Goal: Transaction & Acquisition: Purchase product/service

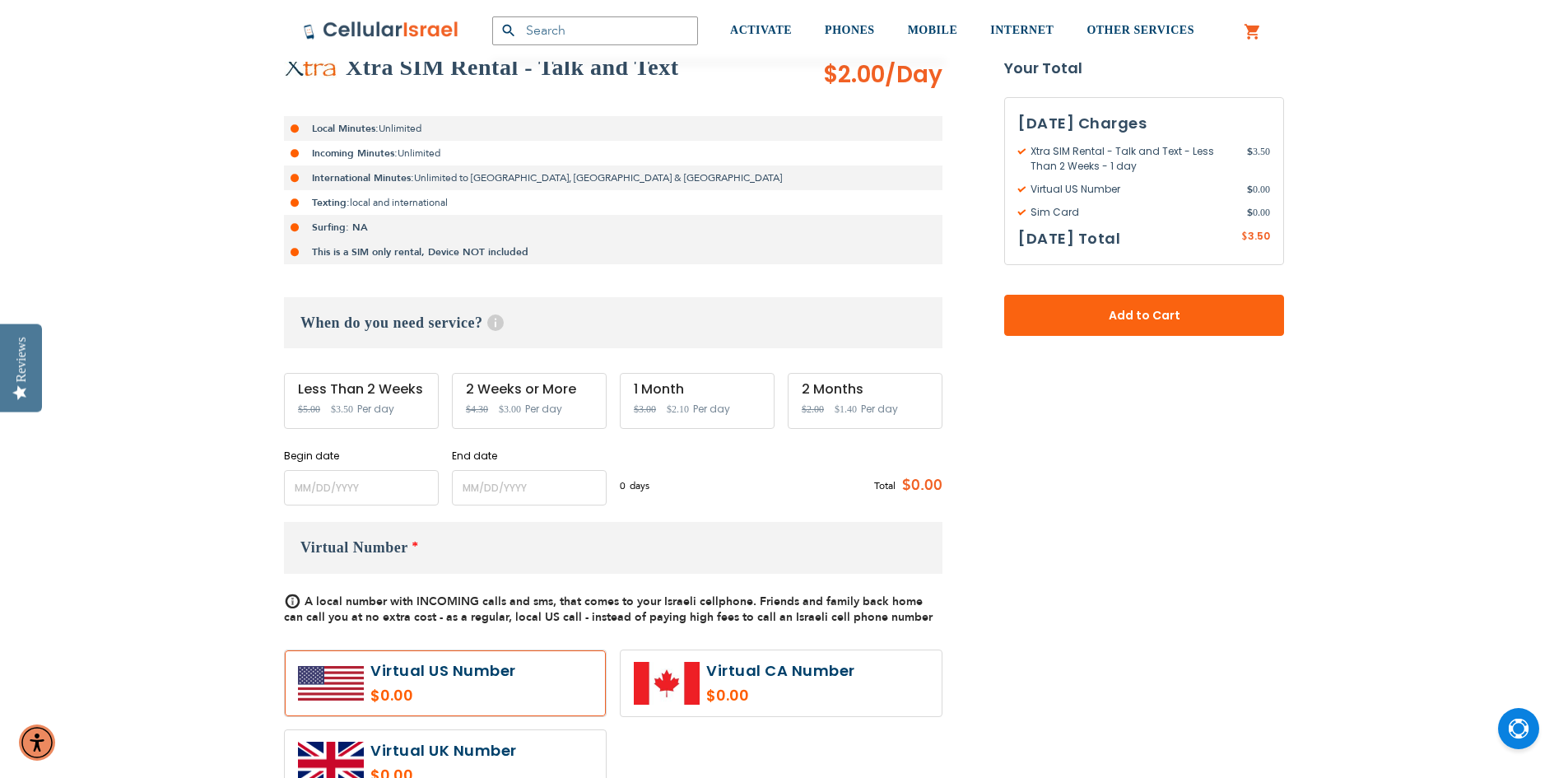
scroll to position [329, 0]
click at [418, 473] on input "name" at bounding box center [361, 486] width 155 height 35
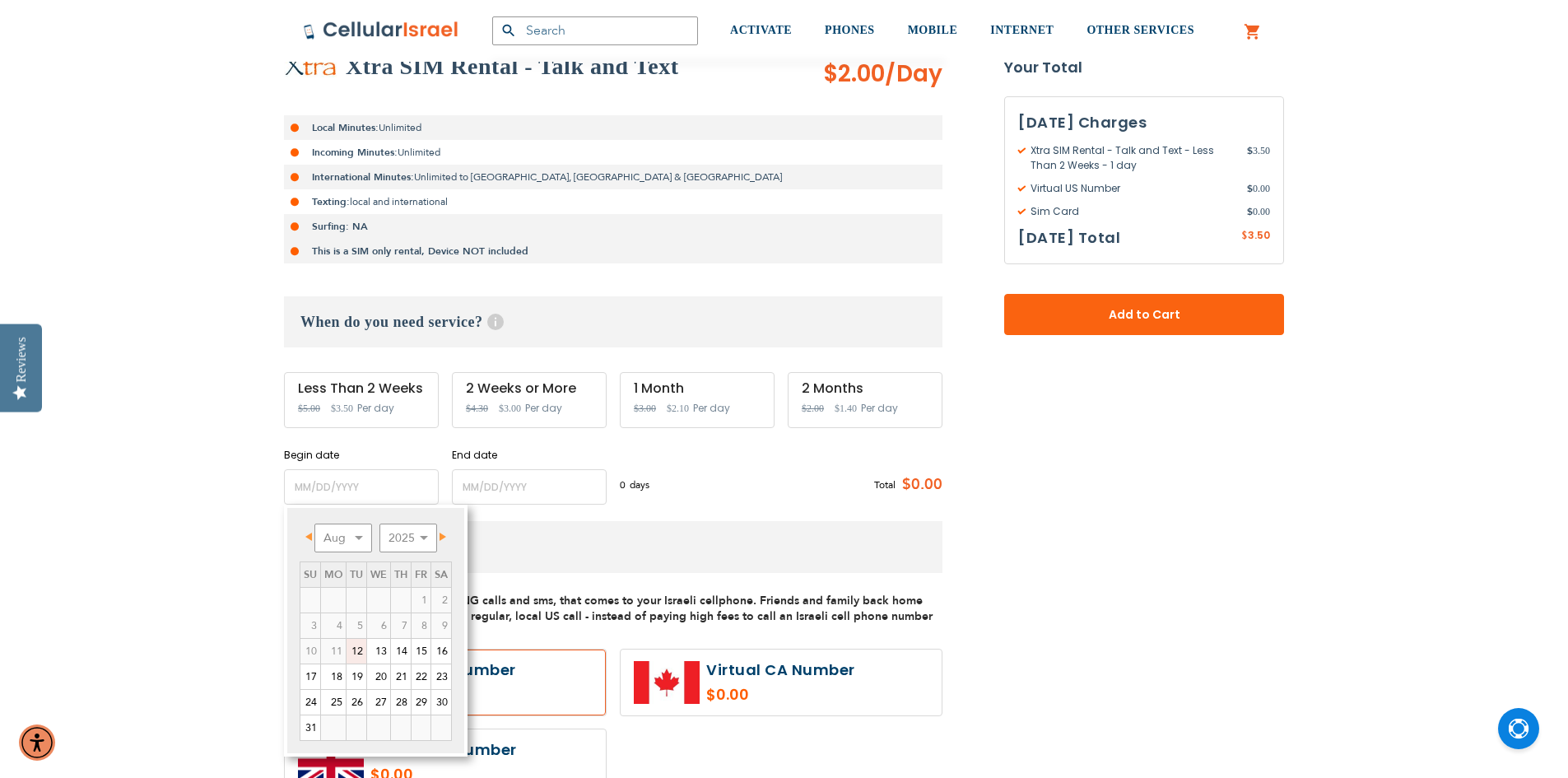
click at [449, 538] on link "Next" at bounding box center [440, 536] width 21 height 21
click at [399, 626] on link "11" at bounding box center [401, 625] width 20 height 25
type input "[DATE]"
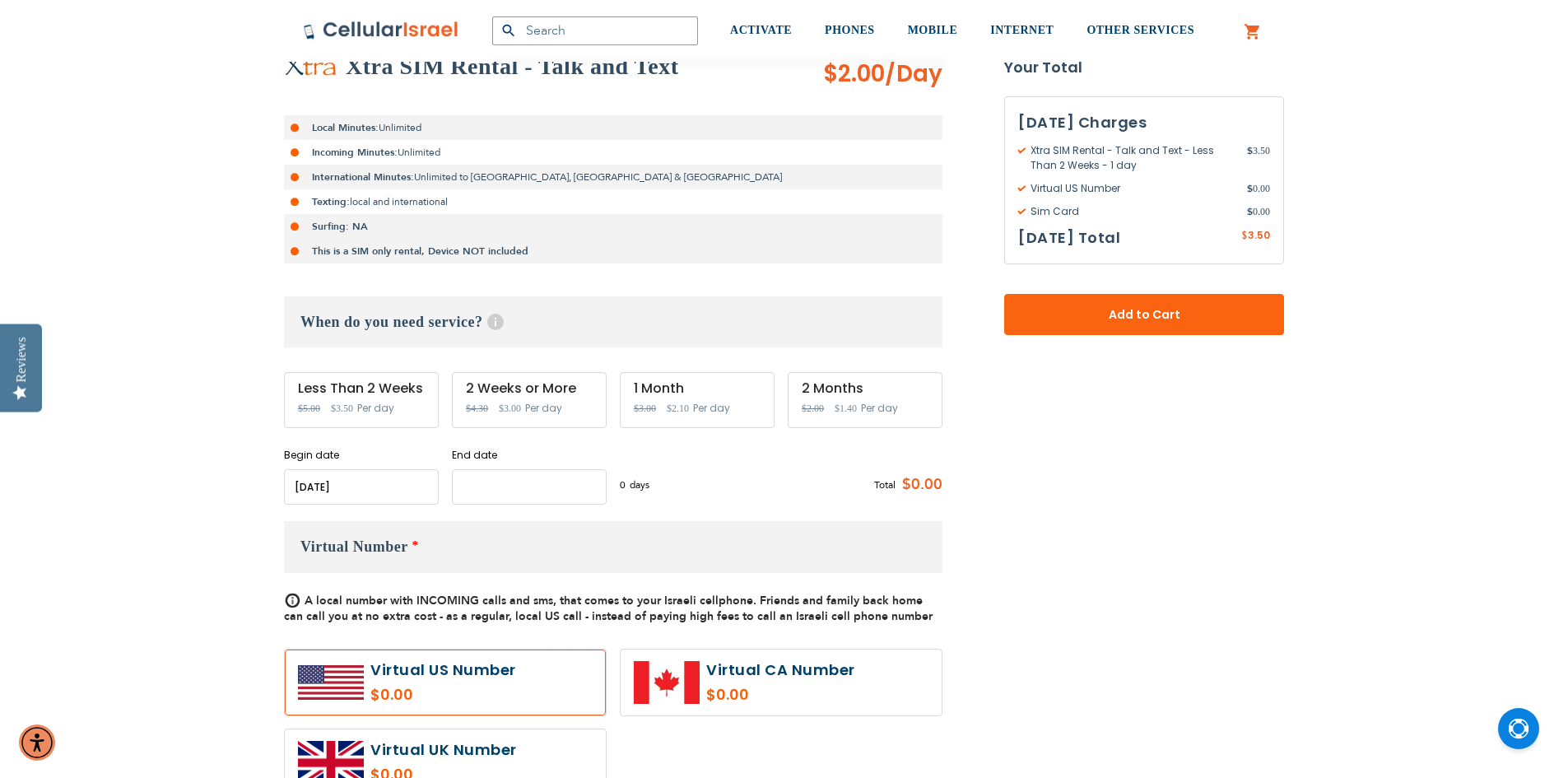
click at [541, 480] on input "name" at bounding box center [529, 486] width 155 height 35
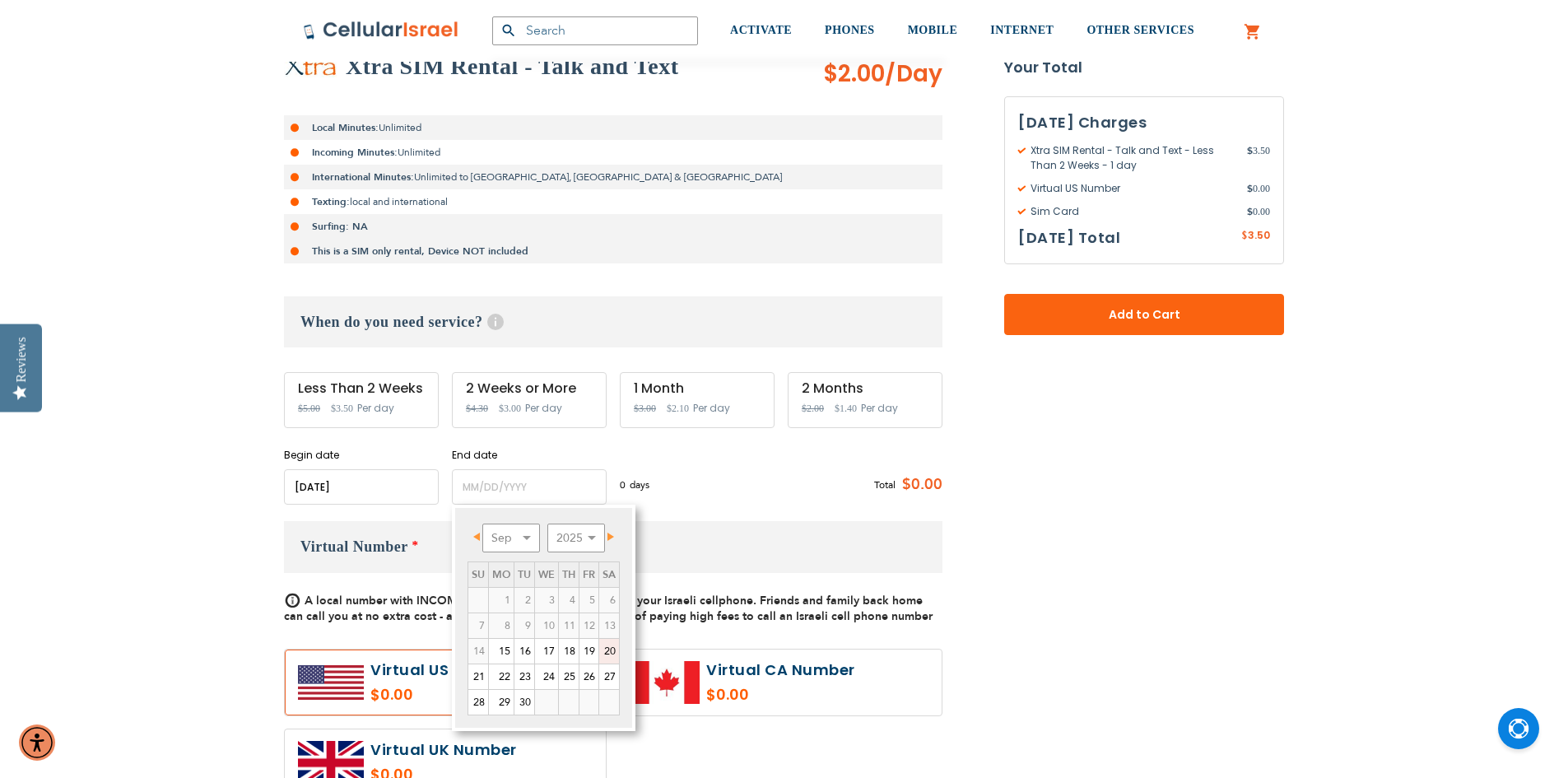
click at [605, 651] on link "20" at bounding box center [608, 651] width 20 height 25
type input "[DATE]"
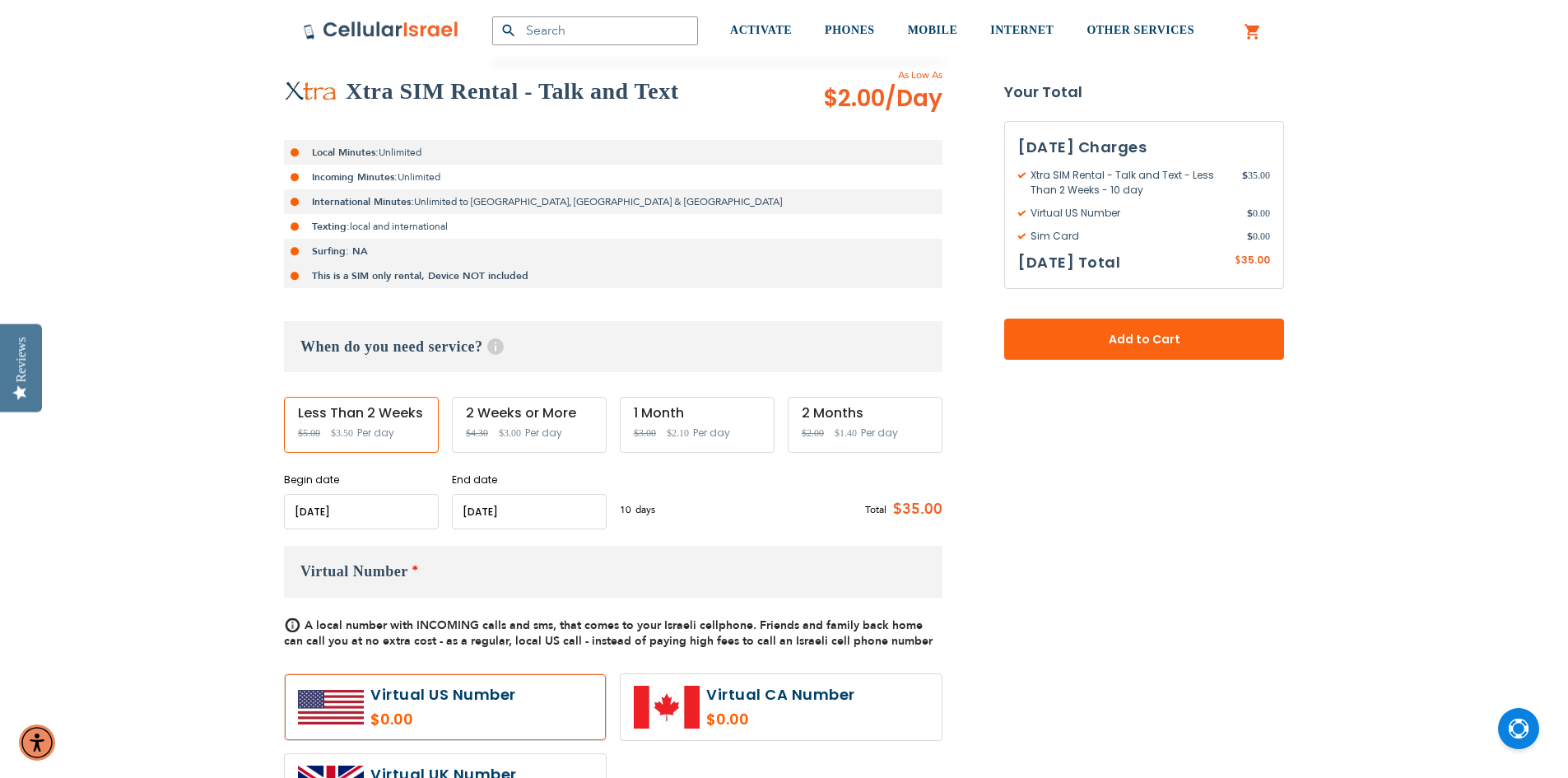
scroll to position [164, 0]
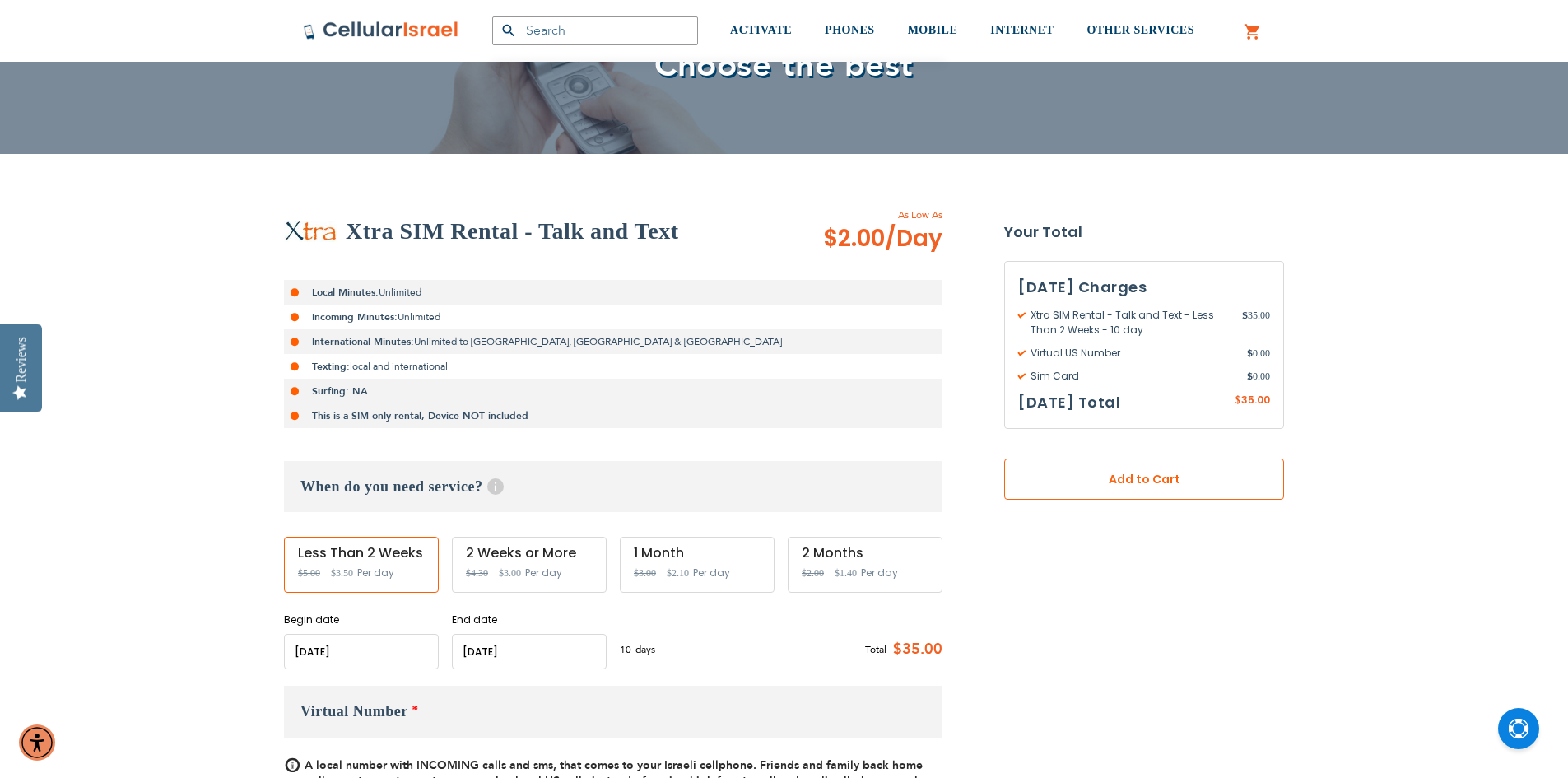
click at [1103, 462] on button "Add to Cart" at bounding box center [1144, 478] width 280 height 41
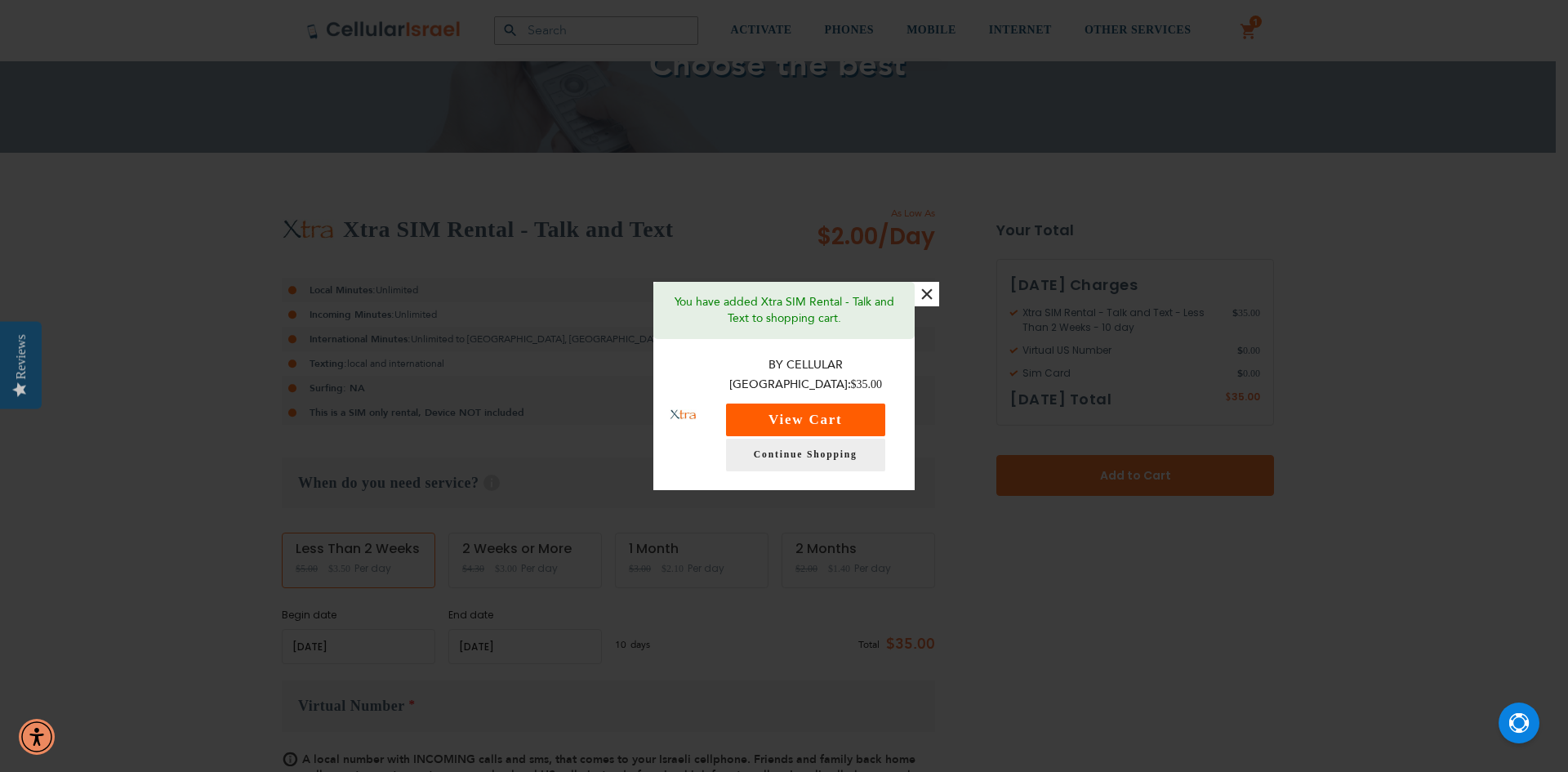
click at [814, 421] on button "View Cart" at bounding box center [805, 419] width 159 height 33
